Goal: Task Accomplishment & Management: Manage account settings

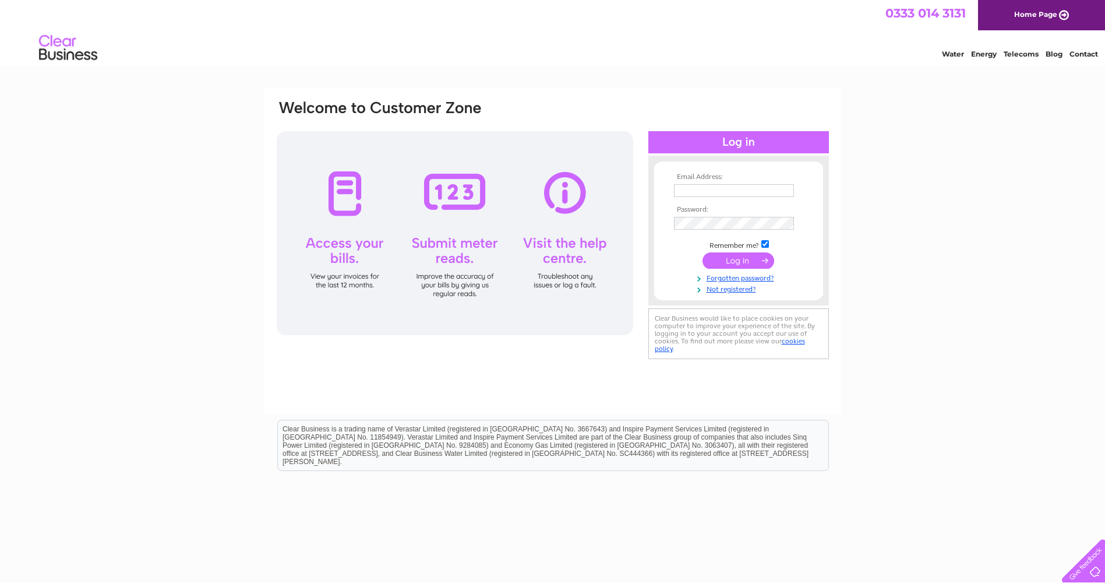
type input "[PERSON_NAME][EMAIL_ADDRESS][DOMAIN_NAME]"
click at [752, 258] on input "submit" at bounding box center [739, 260] width 72 height 16
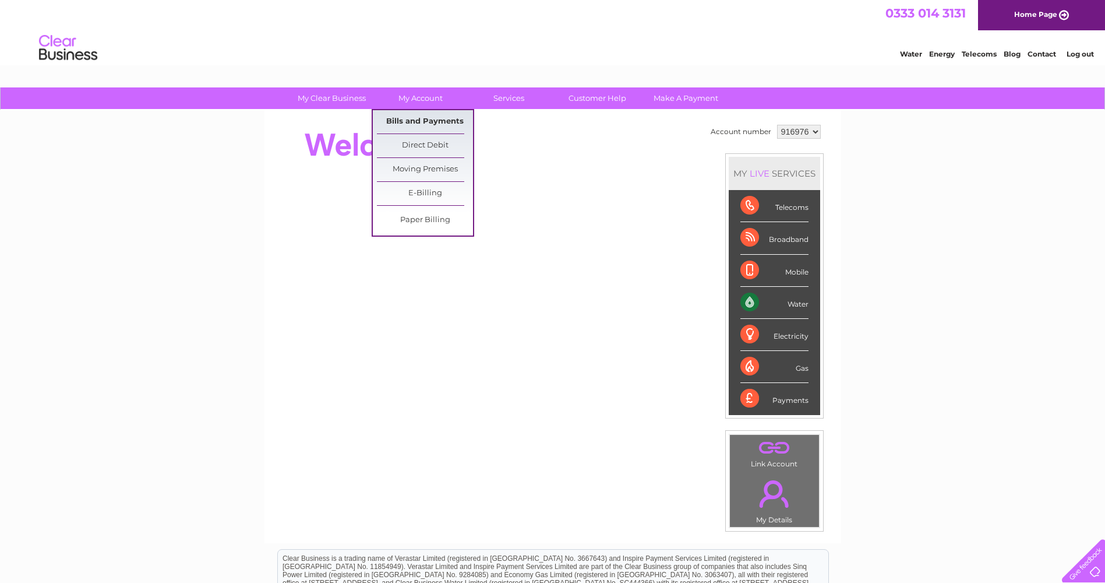
click at [411, 124] on link "Bills and Payments" at bounding box center [425, 121] width 96 height 23
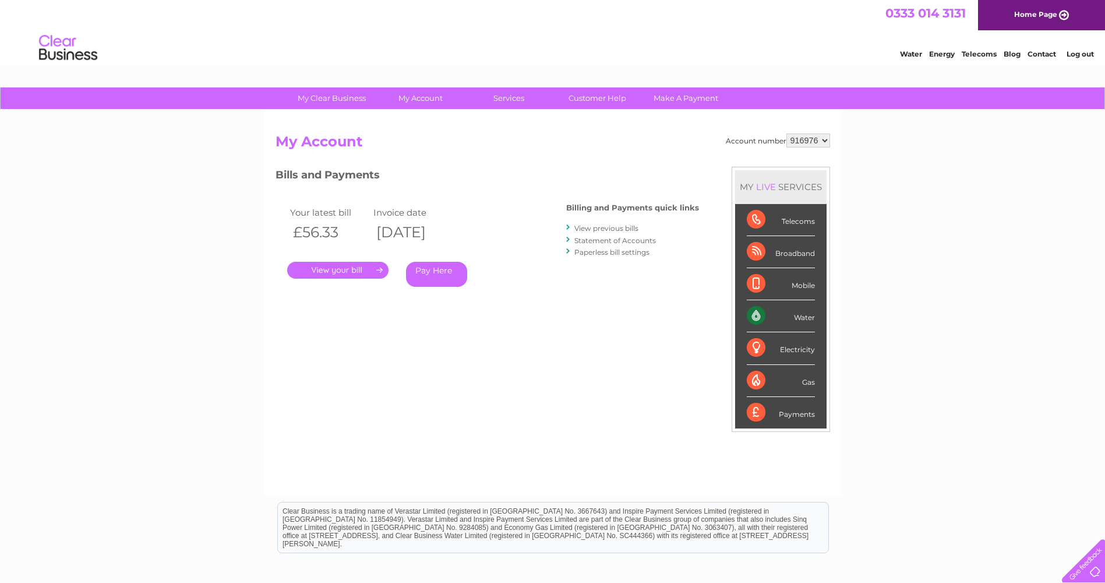
click at [351, 269] on link "." at bounding box center [337, 270] width 101 height 17
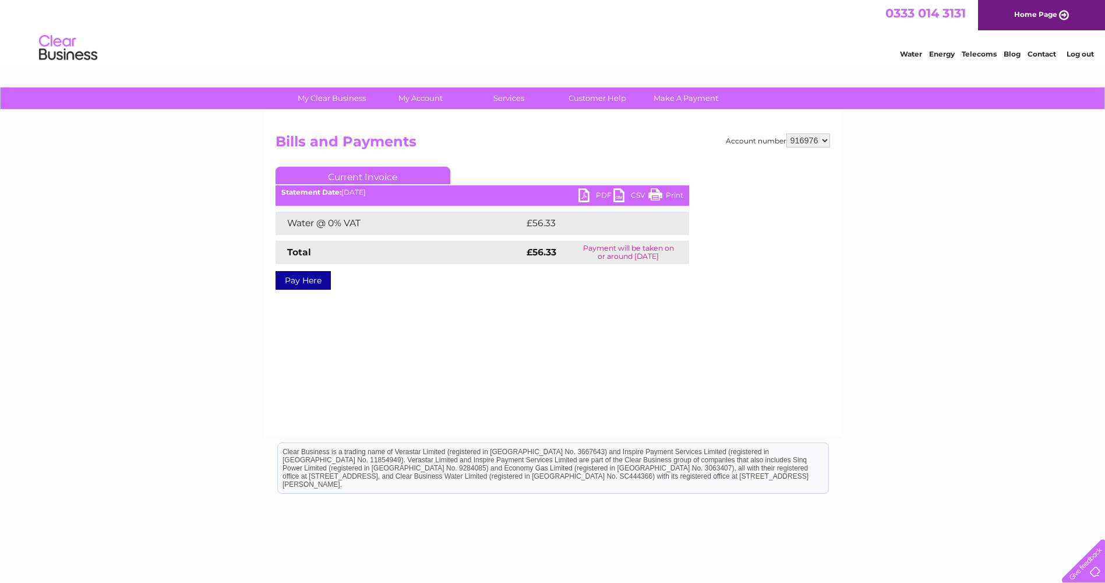
click at [584, 197] on link "PDF" at bounding box center [596, 196] width 35 height 17
